Goal: Check status: Check status

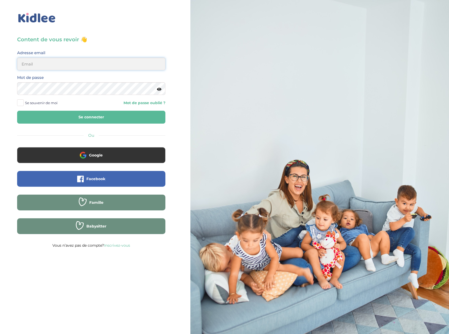
type input "eboutourlinsky@yahoo.com"
click at [106, 118] on button "Se connecter" at bounding box center [91, 117] width 148 height 13
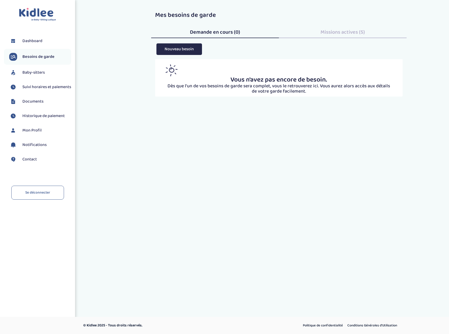
click at [38, 85] on span "Suivi horaires et paiements" at bounding box center [46, 87] width 49 height 6
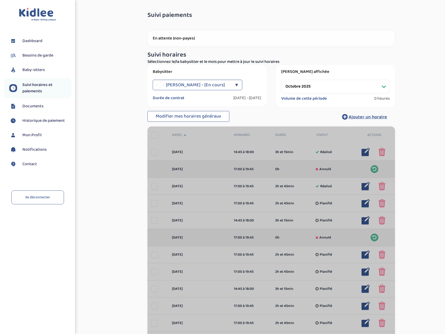
select select "octobre 2025"
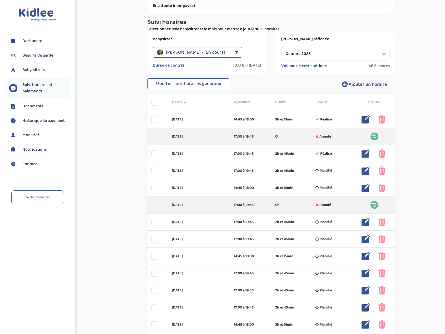
scroll to position [26, 0]
